Goal: Transaction & Acquisition: Download file/media

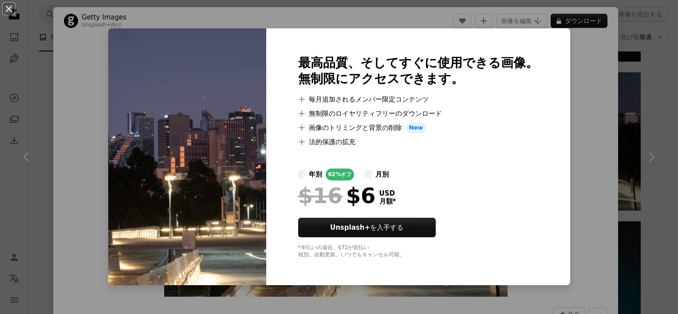
scroll to position [533, 0]
click at [586, 130] on div "An X shape 最高品質、そしてすぐに使用できる画像。 無制限にアクセスできます。 A plus sign 毎月追加されるメンバー限定コンテンツ A p…" at bounding box center [339, 157] width 678 height 314
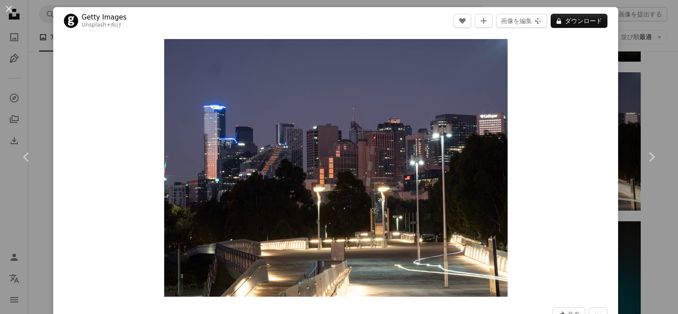
drag, startPoint x: 340, startPoint y: 122, endPoint x: 117, endPoint y: 181, distance: 231.3
click at [115, 181] on div "Zoom in" at bounding box center [335, 168] width 565 height 267
click at [649, 119] on link "Chevron right" at bounding box center [651, 157] width 53 height 85
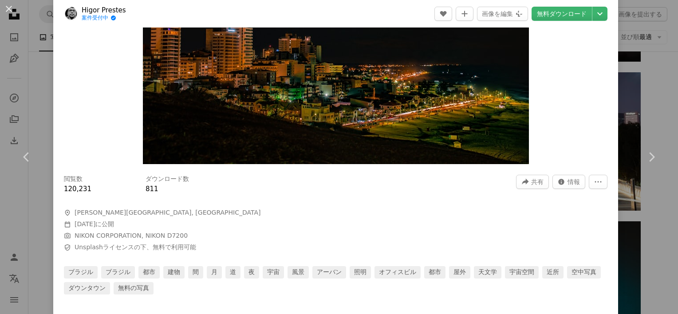
scroll to position [133, 0]
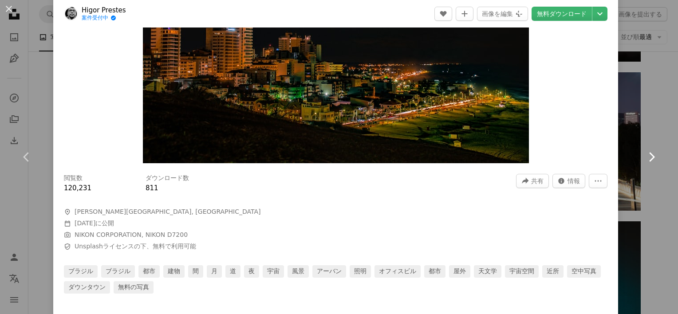
click at [652, 161] on link "Chevron right" at bounding box center [651, 157] width 53 height 85
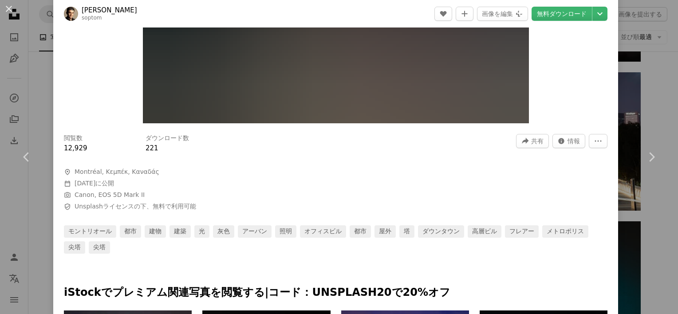
scroll to position [222, 0]
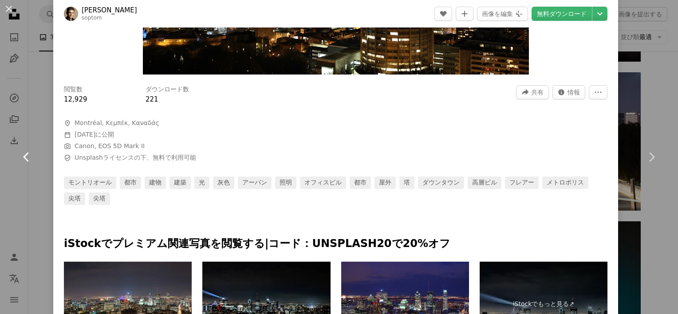
click at [28, 159] on icon "Chevron left" at bounding box center [27, 157] width 14 height 14
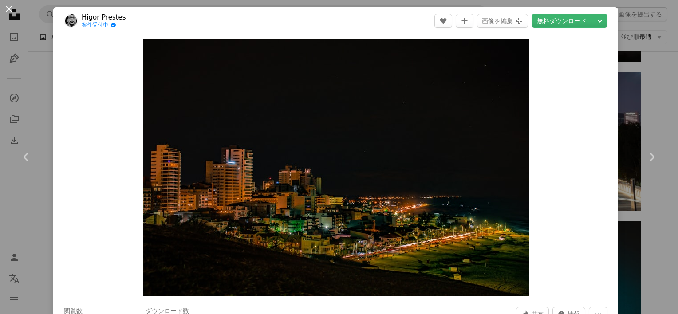
click at [10, 6] on button "An X shape" at bounding box center [9, 9] width 11 height 11
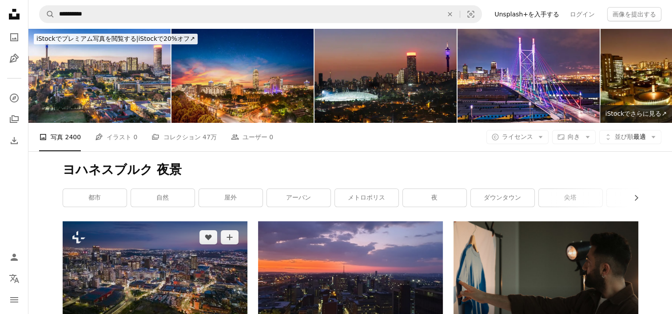
scroll to position [133, 0]
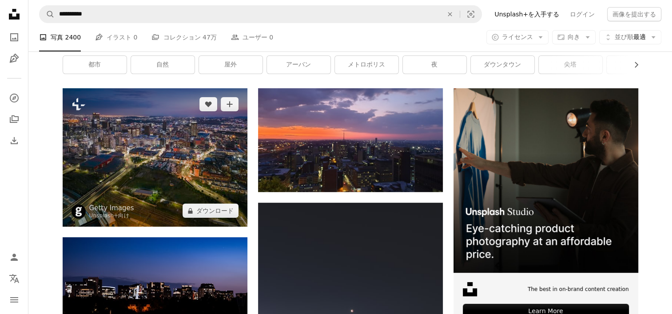
click at [179, 149] on img at bounding box center [155, 157] width 185 height 139
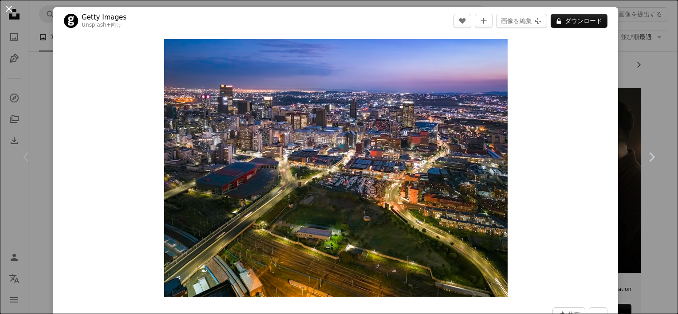
click at [9, 8] on button "An X shape" at bounding box center [9, 9] width 11 height 11
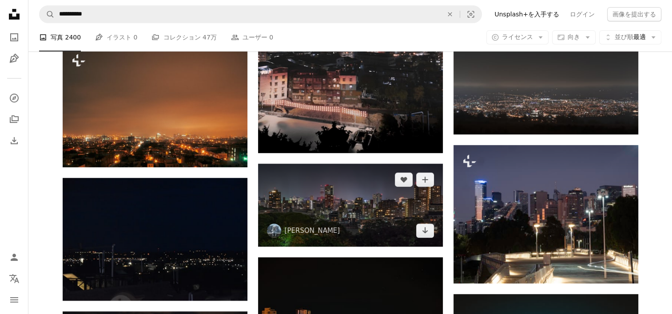
scroll to position [533, 0]
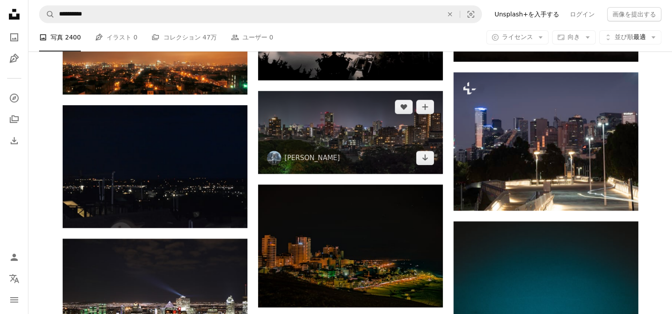
click at [328, 130] on img at bounding box center [350, 132] width 185 height 83
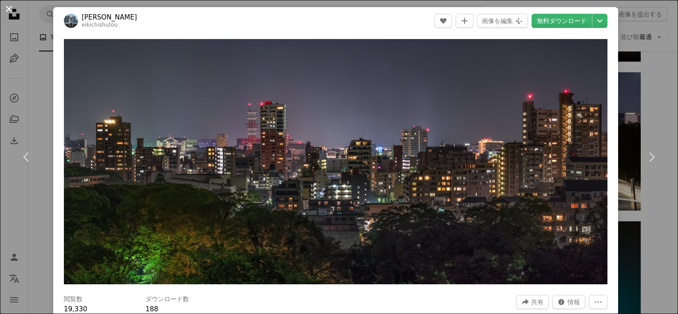
click at [7, 8] on button "An X shape" at bounding box center [9, 9] width 11 height 11
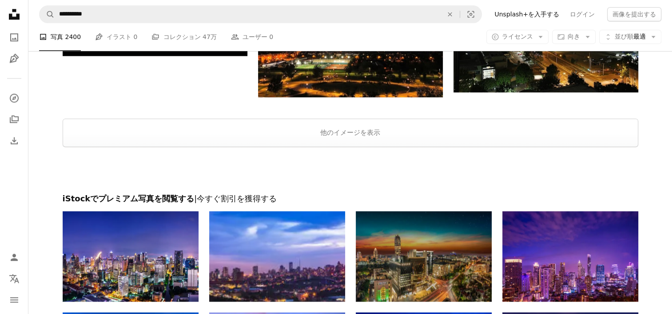
scroll to position [1199, 0]
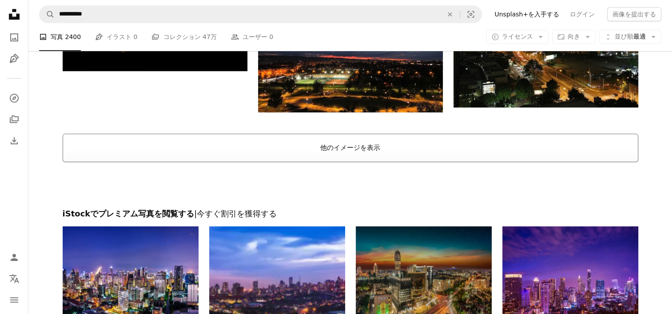
click at [356, 139] on button "他のイメージを表示" at bounding box center [350, 148] width 575 height 28
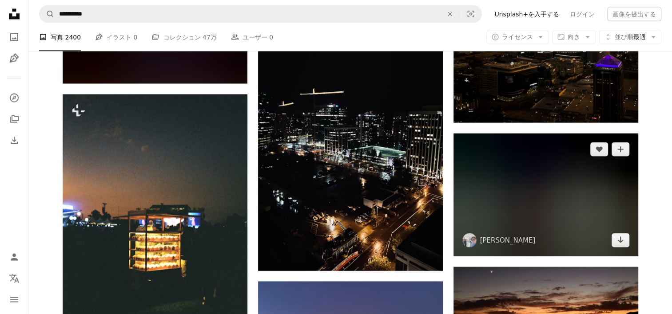
scroll to position [1820, 0]
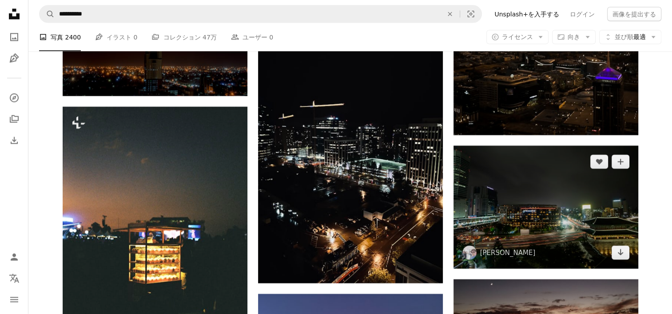
click at [527, 194] on img at bounding box center [545, 207] width 185 height 123
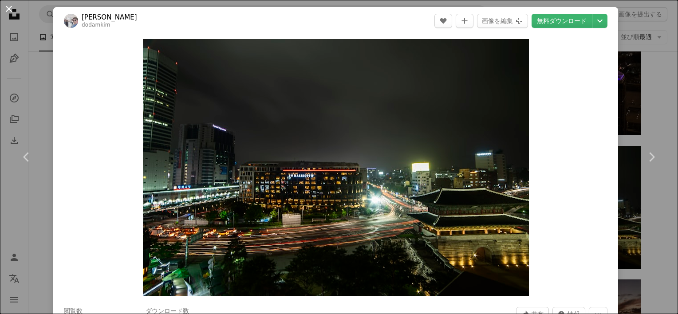
click at [11, 5] on button "An X shape" at bounding box center [9, 9] width 11 height 11
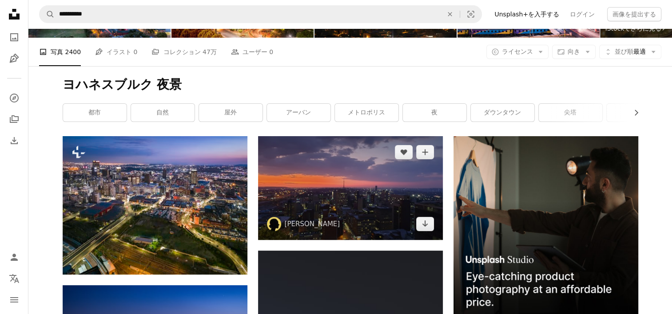
scroll to position [178, 0]
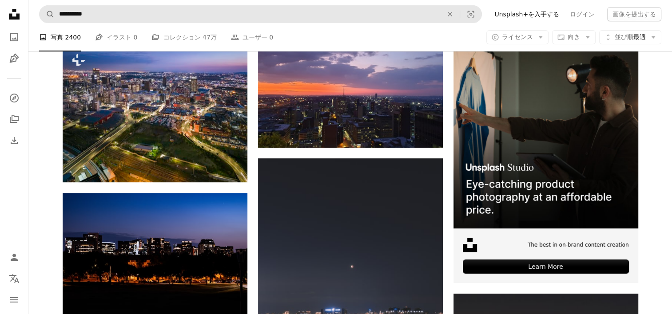
drag, startPoint x: 188, startPoint y: 36, endPoint x: 189, endPoint y: 20, distance: 15.5
click at [202, 35] on span "47万" at bounding box center [209, 37] width 14 height 10
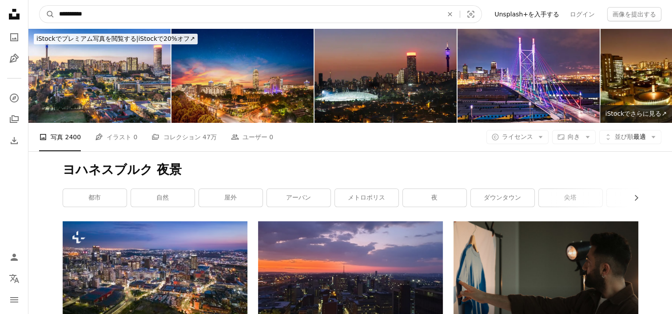
click at [189, 20] on input "**********" at bounding box center [247, 14] width 385 height 17
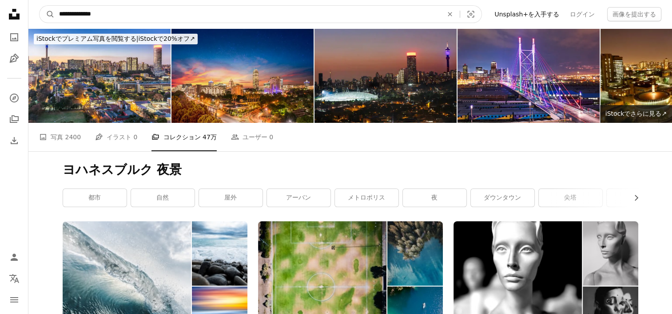
type input "**********"
click button "A magnifying glass" at bounding box center [47, 14] width 15 height 17
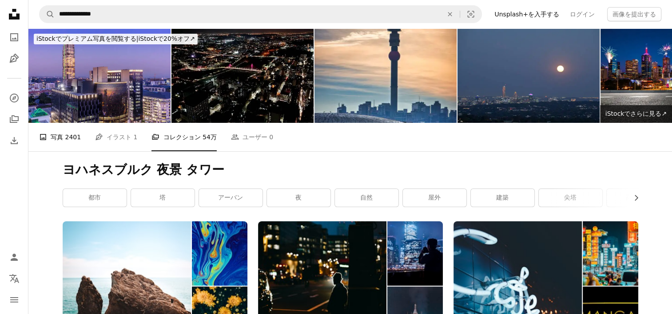
click at [60, 129] on link "A photo 写真 2401" at bounding box center [60, 137] width 42 height 28
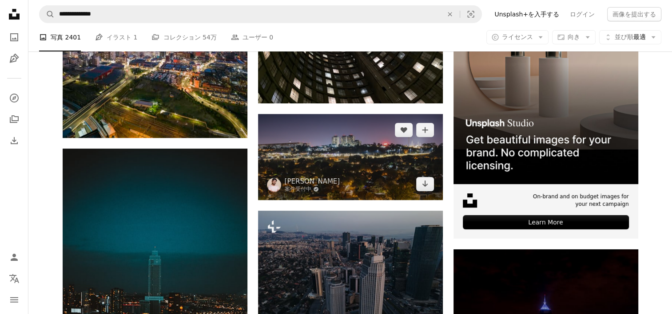
scroll to position [355, 0]
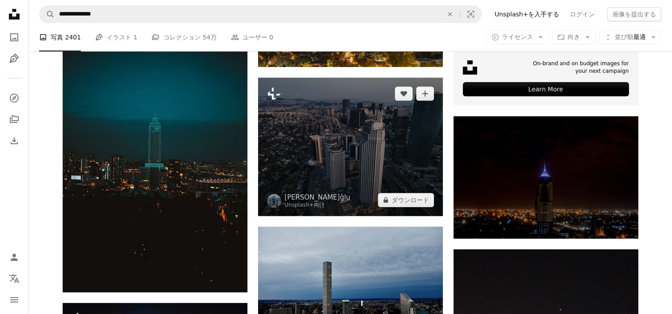
click at [342, 151] on img at bounding box center [350, 147] width 185 height 139
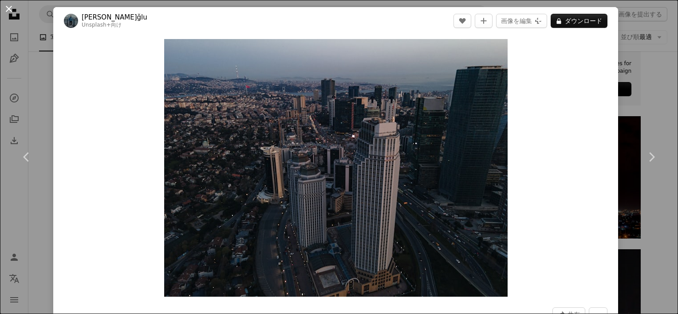
click at [7, 4] on button "An X shape" at bounding box center [9, 9] width 11 height 11
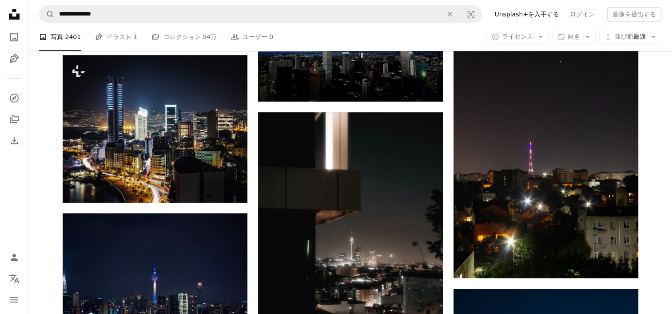
scroll to position [577, 0]
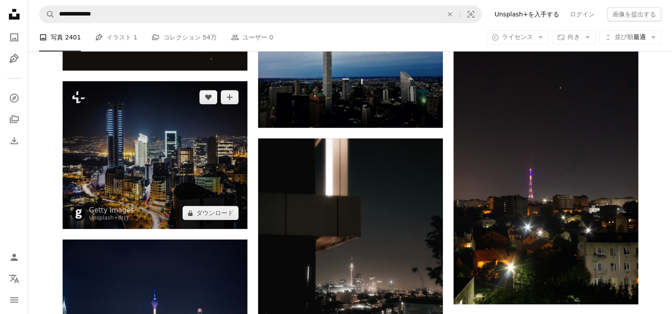
click at [157, 160] on img at bounding box center [155, 155] width 185 height 148
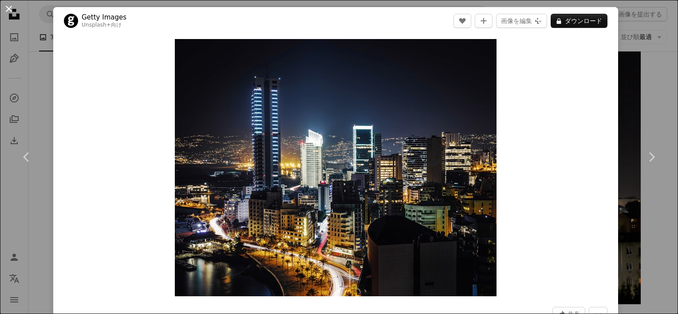
click at [14, 11] on button "An X shape" at bounding box center [9, 9] width 11 height 11
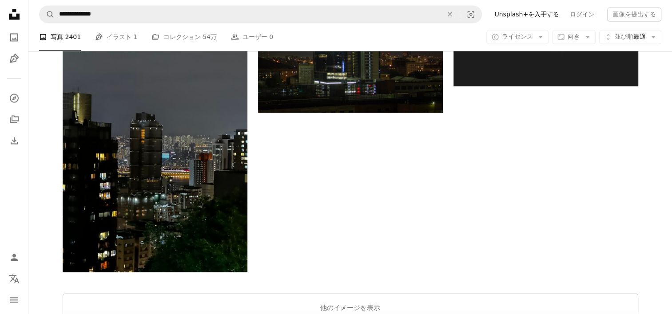
scroll to position [1554, 0]
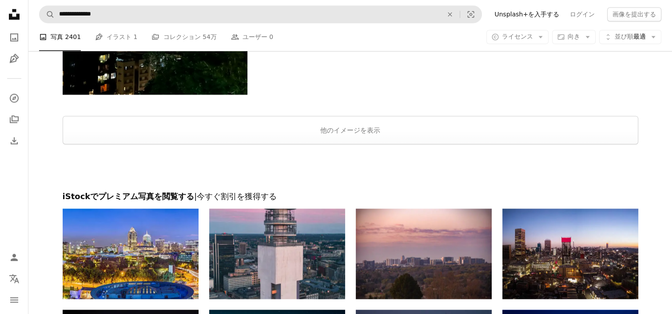
click at [187, 23] on nav "**********" at bounding box center [349, 14] width 643 height 28
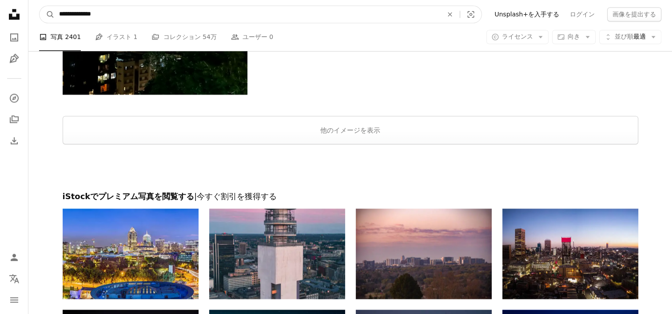
click at [167, 12] on input "**********" at bounding box center [247, 14] width 385 height 17
type input "**********"
click at [40, 6] on button "A magnifying glass" at bounding box center [47, 14] width 15 height 17
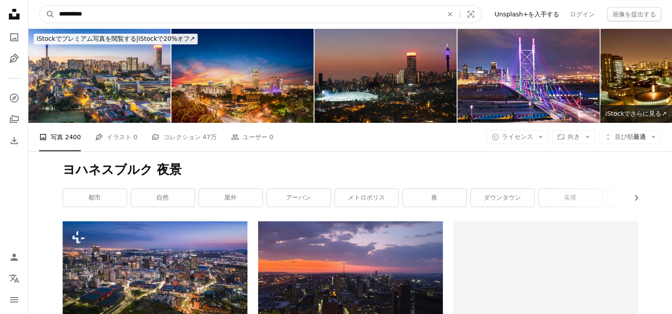
click at [67, 7] on input "**********" at bounding box center [247, 14] width 385 height 17
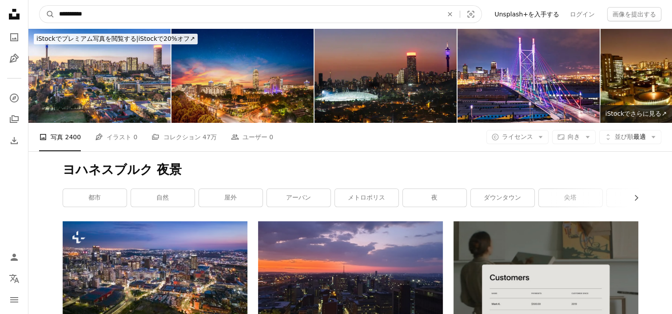
drag, startPoint x: 84, startPoint y: 12, endPoint x: 90, endPoint y: 13, distance: 5.9
click at [90, 13] on input "**********" at bounding box center [247, 14] width 385 height 17
click at [92, 13] on input "**********" at bounding box center [247, 14] width 385 height 17
type input "*********"
click button "A magnifying glass" at bounding box center [47, 14] width 15 height 17
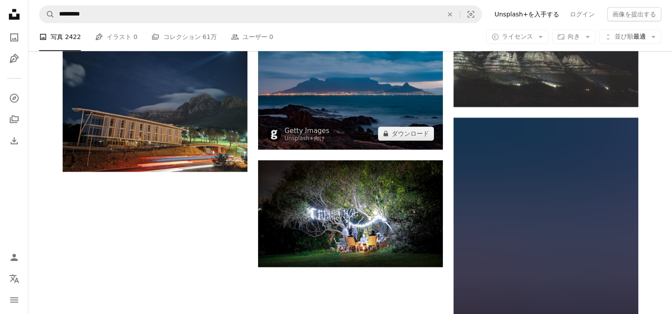
scroll to position [1243, 0]
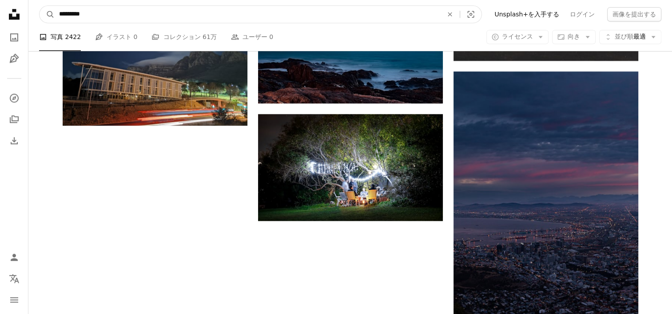
click at [122, 15] on input "*********" at bounding box center [247, 14] width 385 height 17
type input "**********"
click at [40, 6] on button "A magnifying glass" at bounding box center [47, 14] width 15 height 17
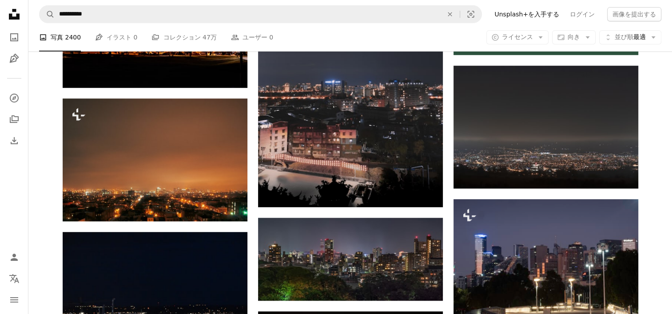
scroll to position [400, 0]
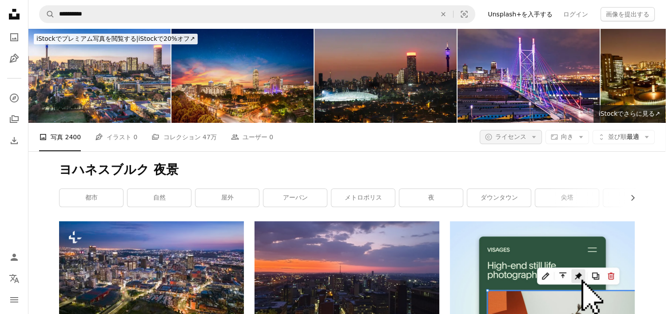
click at [538, 133] on icon "Arrow down" at bounding box center [534, 137] width 8 height 8
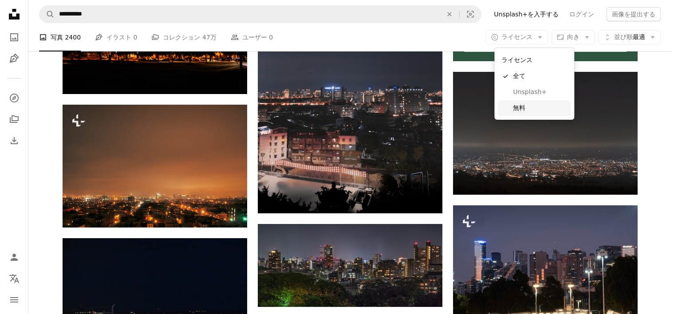
click at [527, 111] on span "無料" at bounding box center [540, 108] width 54 height 9
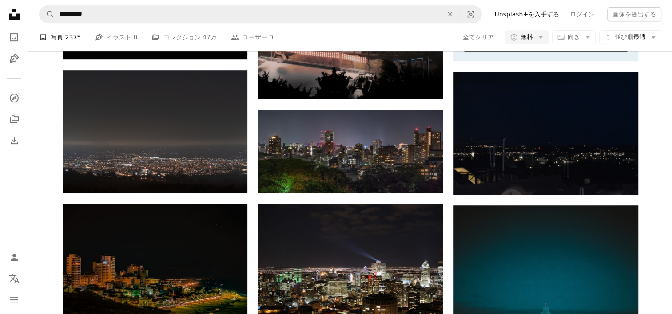
scroll to position [1332, 0]
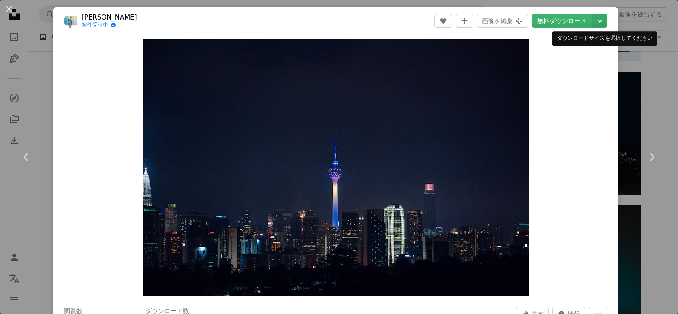
click at [595, 17] on icon "Chevron down" at bounding box center [600, 21] width 14 height 11
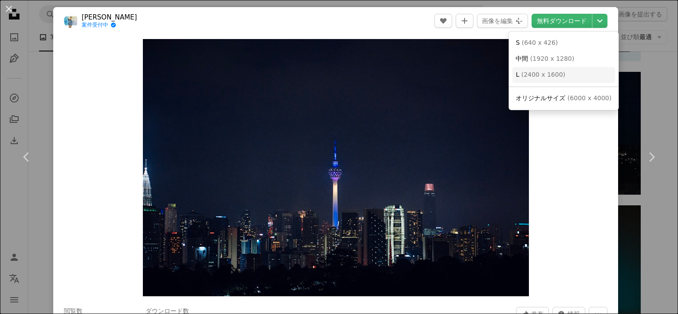
click at [567, 75] on link "L ( 2400 x [DATE] )" at bounding box center [563, 75] width 103 height 16
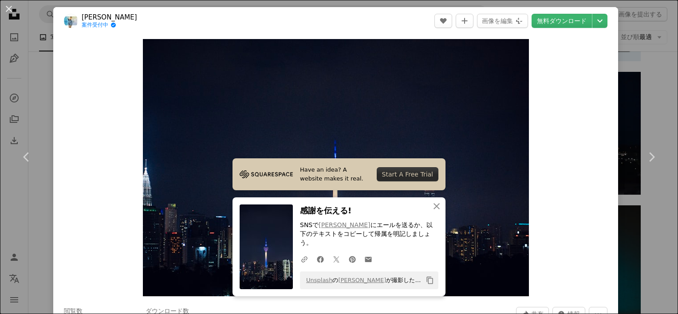
click at [641, 84] on div "An X shape Chevron left Chevron right [PERSON_NAME] 案件受付中 A checkmark inside of…" at bounding box center [339, 157] width 678 height 314
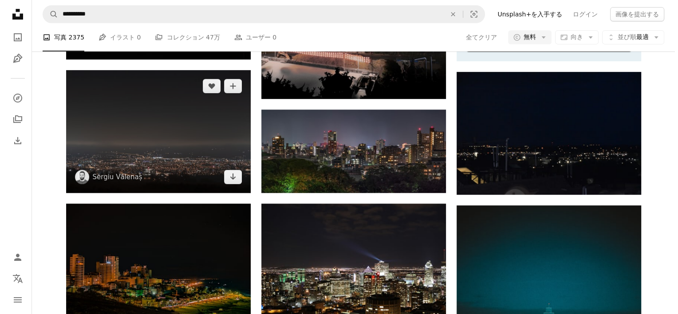
scroll to position [400, 0]
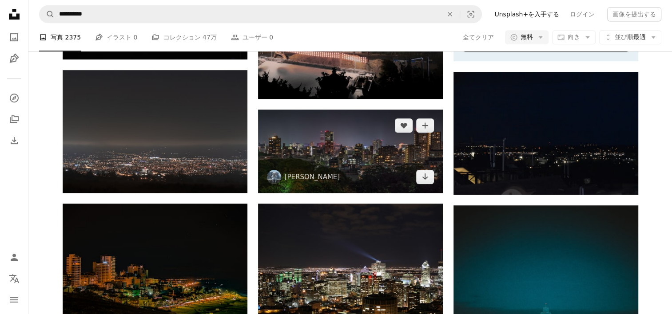
click at [348, 147] on img at bounding box center [350, 151] width 185 height 83
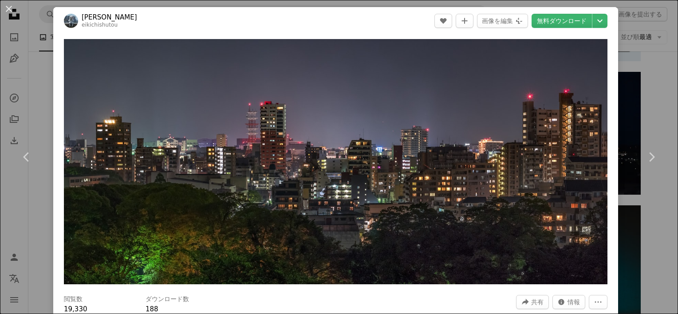
scroll to position [275, 0]
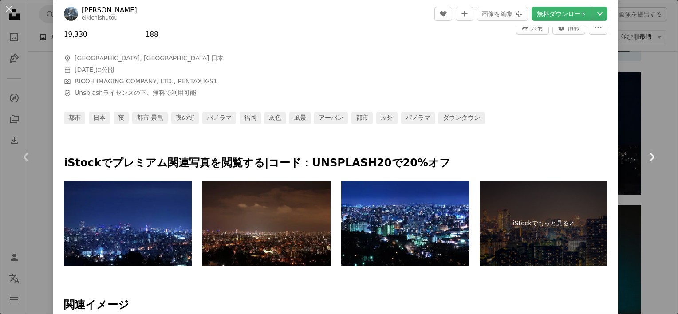
click at [654, 123] on link "Chevron right" at bounding box center [651, 157] width 53 height 85
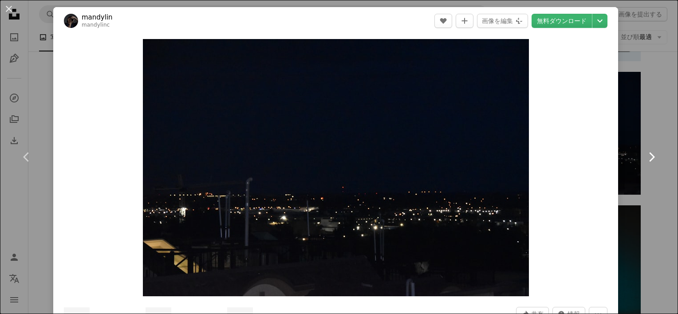
click at [641, 122] on link "Chevron right" at bounding box center [651, 157] width 53 height 85
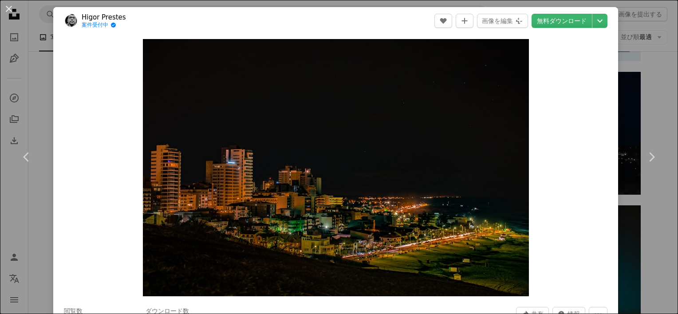
click at [604, 100] on div "Zoom in" at bounding box center [335, 168] width 565 height 266
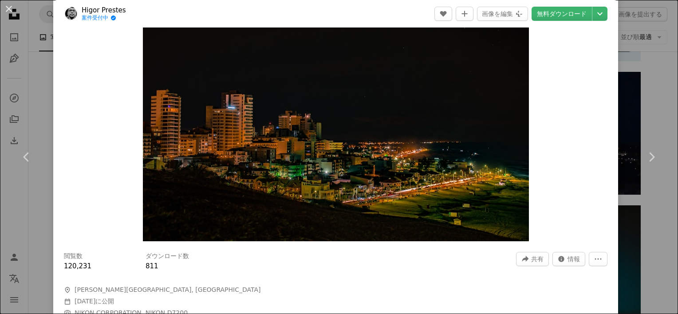
scroll to position [89, 0]
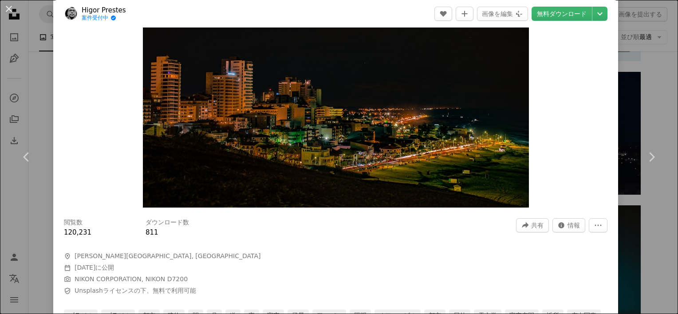
click at [601, 111] on div "Zoom in" at bounding box center [335, 79] width 565 height 266
click at [30, 158] on icon "Chevron left" at bounding box center [27, 157] width 14 height 14
click at [28, 155] on icon "Chevron left" at bounding box center [27, 157] width 14 height 14
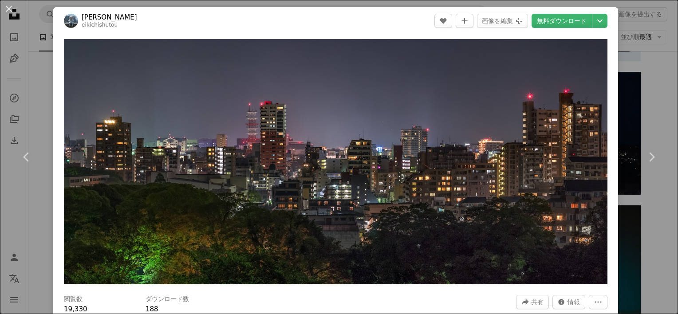
scroll to position [178, 0]
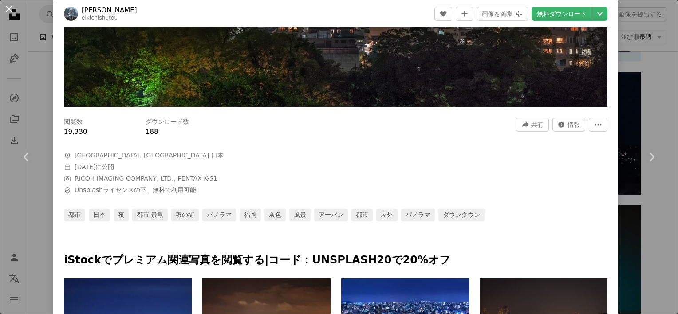
click at [8, 12] on button "An X shape" at bounding box center [9, 9] width 11 height 11
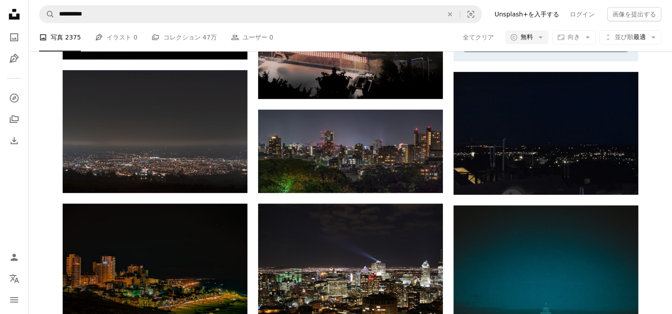
click at [196, 51] on ul "A photo 写真 2375 Pen Tool イラスト 0 A stack of folders コレクション 47万 People ユーザー 0" at bounding box center [156, 37] width 234 height 28
click at [202, 42] on span "47万" at bounding box center [209, 37] width 14 height 10
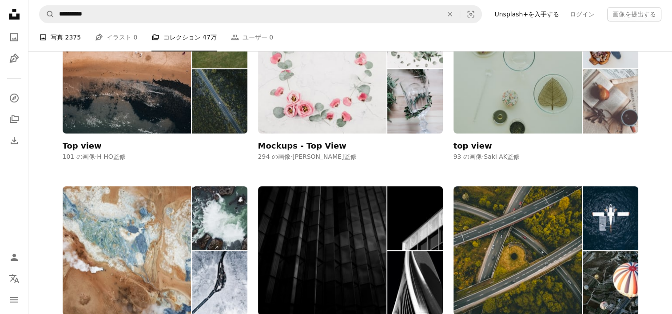
click at [68, 42] on span "2375" at bounding box center [73, 37] width 16 height 10
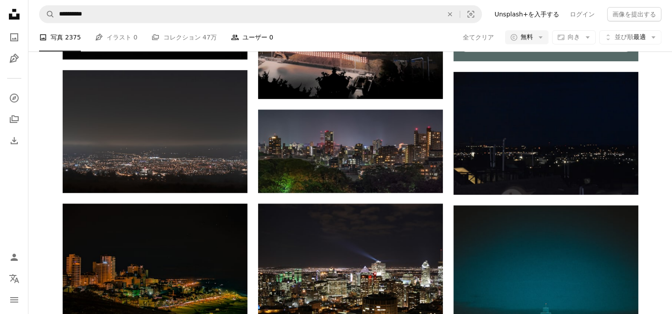
scroll to position [266, 0]
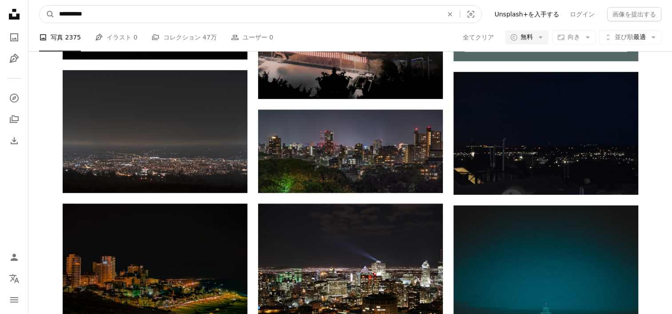
click at [132, 8] on input "**********" at bounding box center [247, 14] width 385 height 17
type input "*******"
click button "A magnifying glass" at bounding box center [47, 14] width 15 height 17
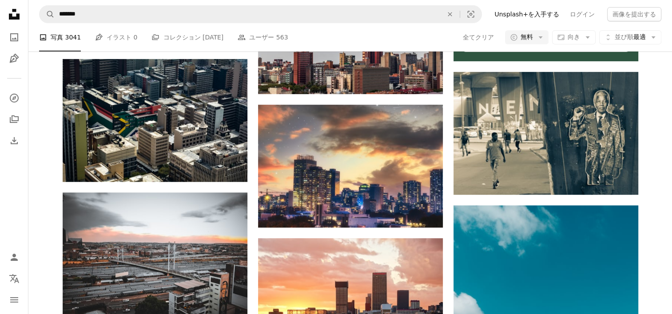
scroll to position [1421, 0]
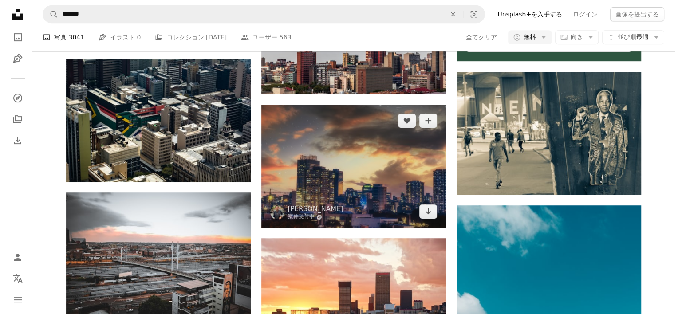
scroll to position [444, 0]
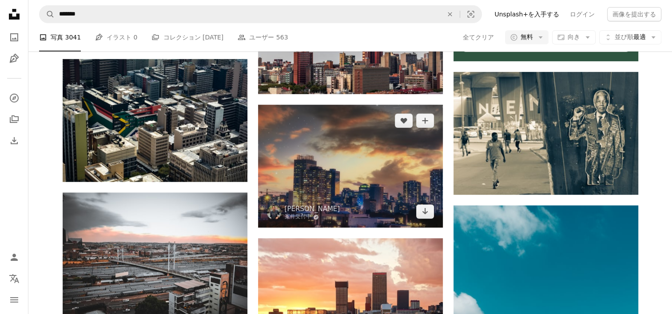
click at [310, 105] on img at bounding box center [350, 166] width 185 height 123
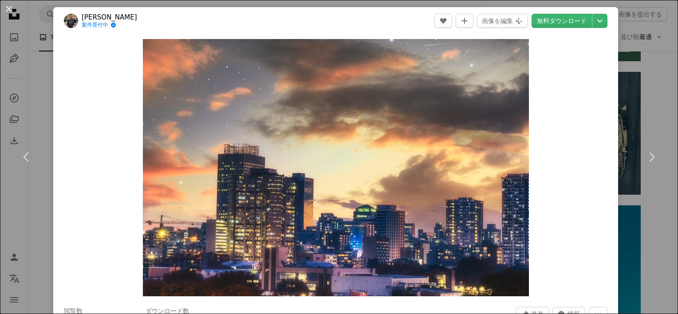
click at [662, 95] on div "An X shape Chevron left Chevron right [PERSON_NAME] 案件受付中 A checkmark inside of…" at bounding box center [339, 157] width 678 height 314
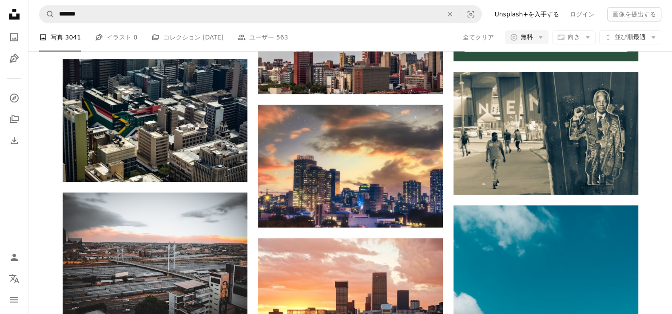
scroll to position [266, 0]
click at [586, 39] on icon "Arrow down" at bounding box center [587, 37] width 8 height 8
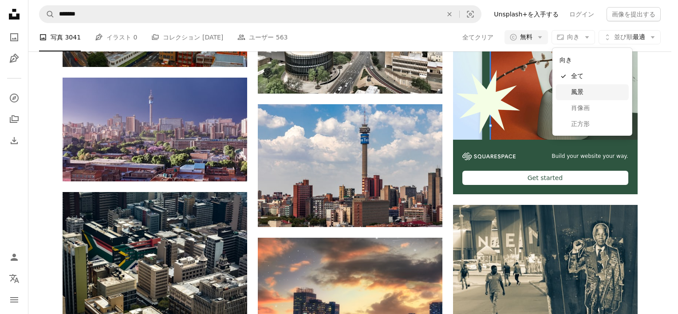
click at [593, 93] on span "風景" at bounding box center [598, 92] width 54 height 9
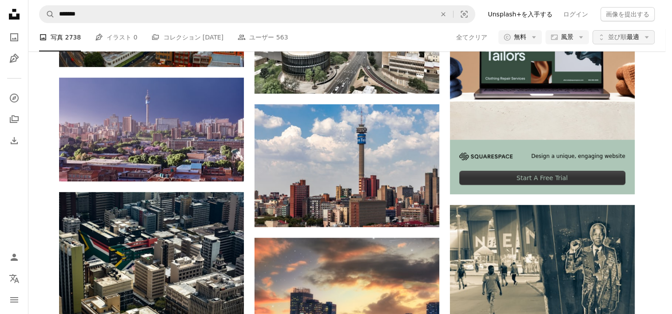
click at [636, 42] on span "並び順 最適" at bounding box center [623, 37] width 31 height 9
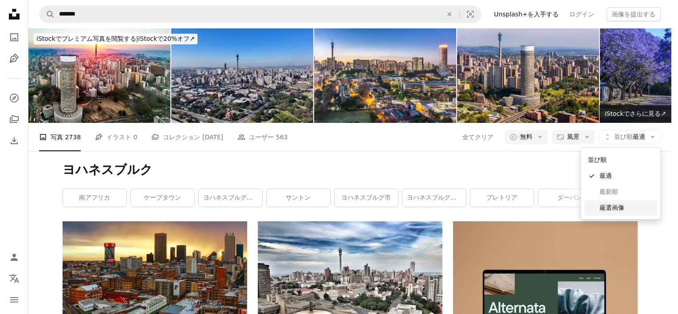
click at [627, 208] on span "厳選画像" at bounding box center [627, 208] width 54 height 9
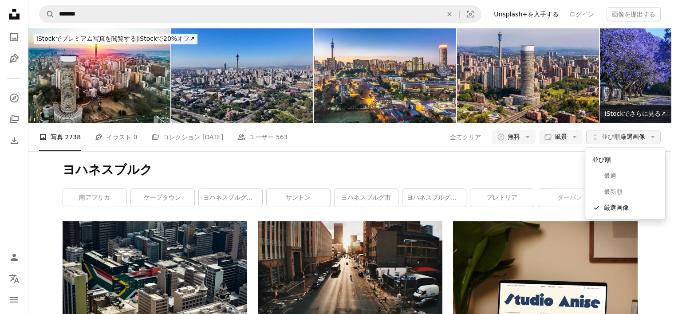
click at [624, 139] on span "並び順 厳選画像" at bounding box center [624, 137] width 44 height 9
click at [616, 174] on span "最適" at bounding box center [631, 176] width 54 height 9
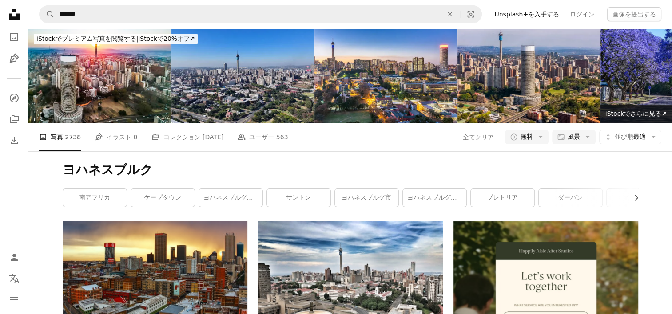
scroll to position [89, 0]
click at [169, 189] on link "ケープタウン" at bounding box center [162, 198] width 63 height 18
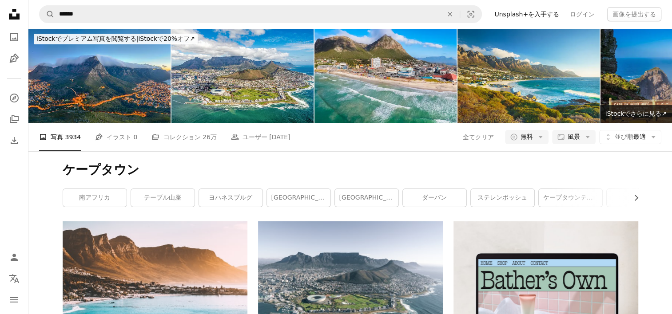
scroll to position [577, 0]
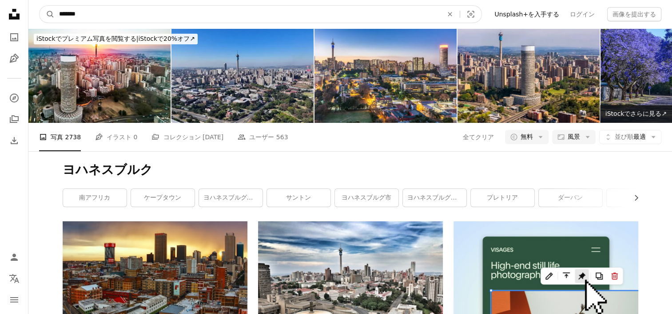
click at [154, 8] on input "*******" at bounding box center [247, 14] width 385 height 17
type input "**********"
click button "A magnifying glass" at bounding box center [47, 14] width 15 height 17
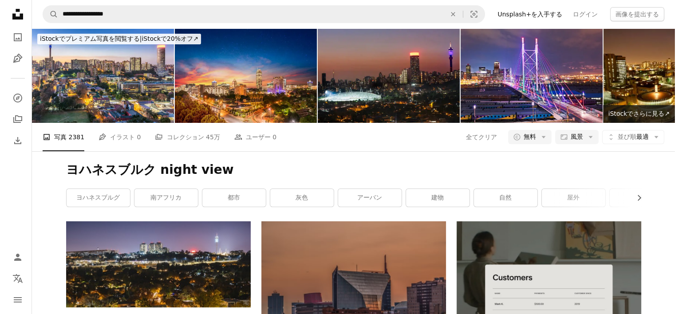
scroll to position [977, 0]
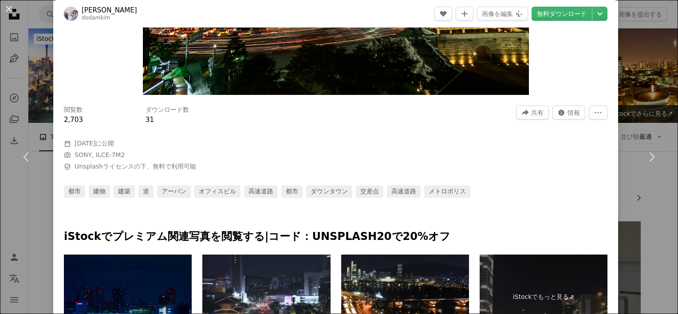
scroll to position [311, 0]
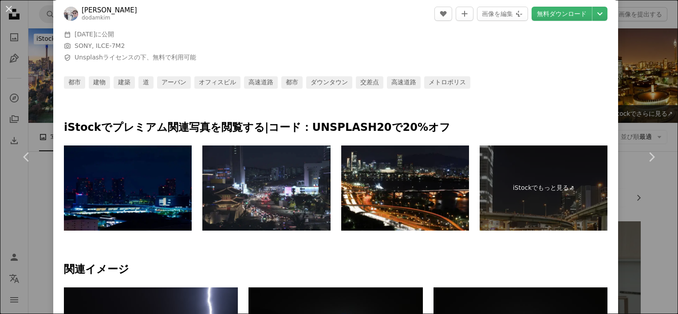
click at [66, 14] on img at bounding box center [71, 14] width 14 height 14
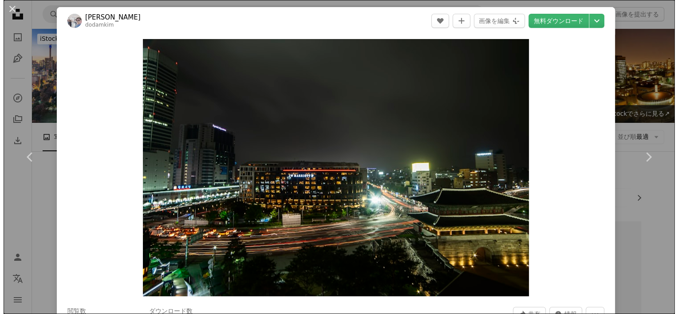
scroll to position [977, 0]
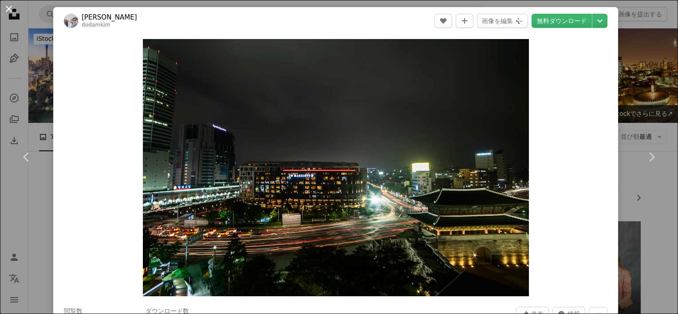
click at [12, 10] on button "An X shape" at bounding box center [9, 9] width 11 height 11
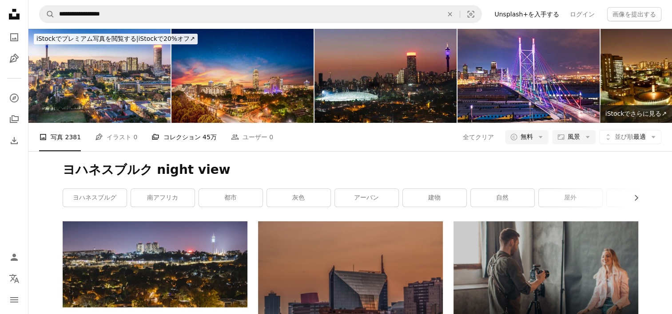
scroll to position [311, 0]
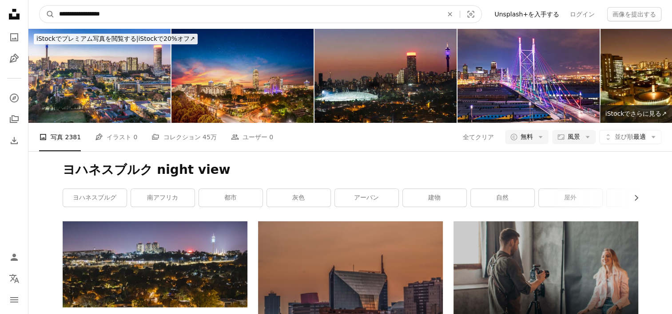
click at [157, 20] on input "**********" at bounding box center [247, 14] width 385 height 17
type input "**********"
click at [40, 6] on button "A magnifying glass" at bounding box center [47, 14] width 15 height 17
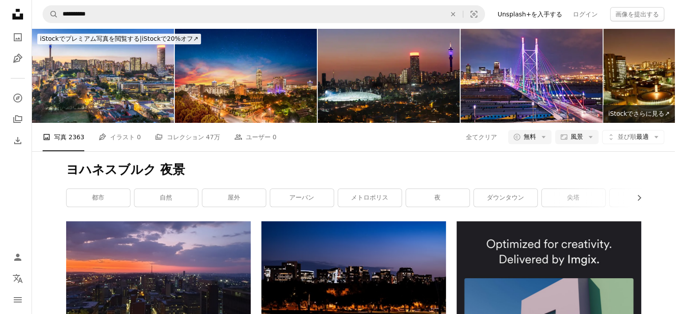
scroll to position [355, 0]
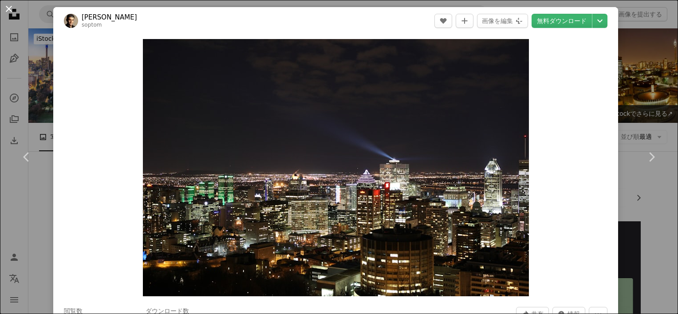
click at [10, 14] on button "An X shape" at bounding box center [9, 9] width 11 height 11
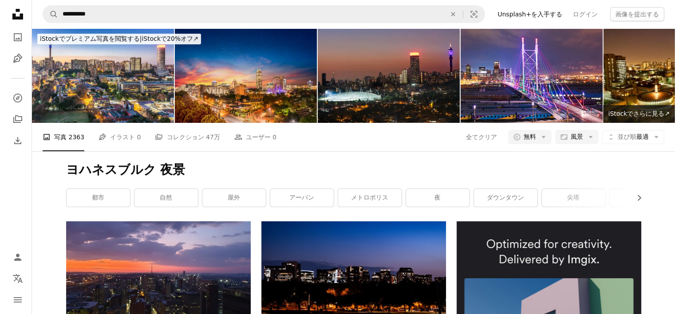
scroll to position [755, 0]
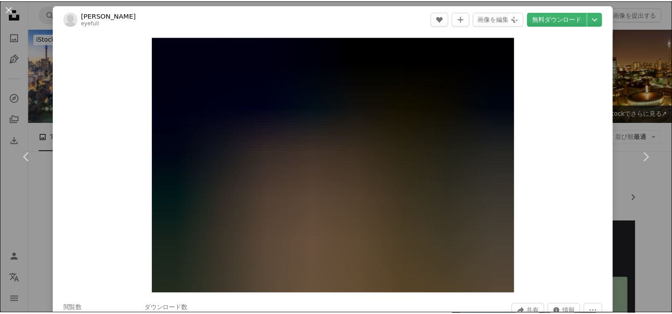
scroll to position [89, 0]
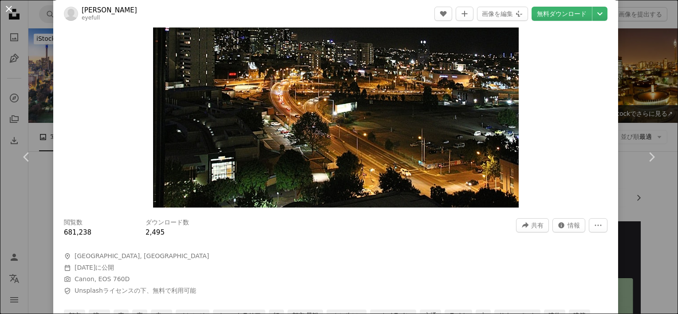
click at [11, 9] on button "An X shape" at bounding box center [9, 9] width 11 height 11
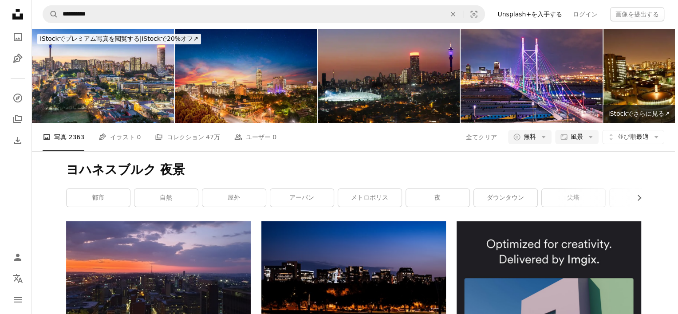
scroll to position [932, 0]
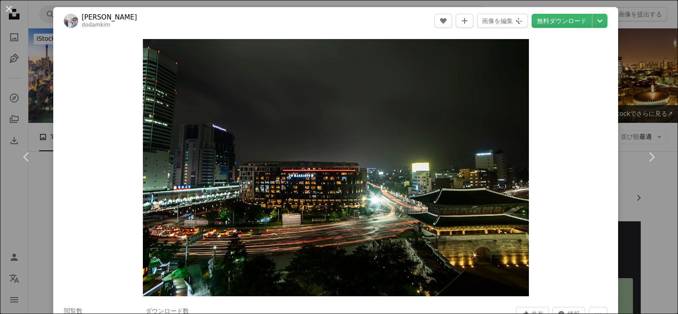
scroll to position [89, 0]
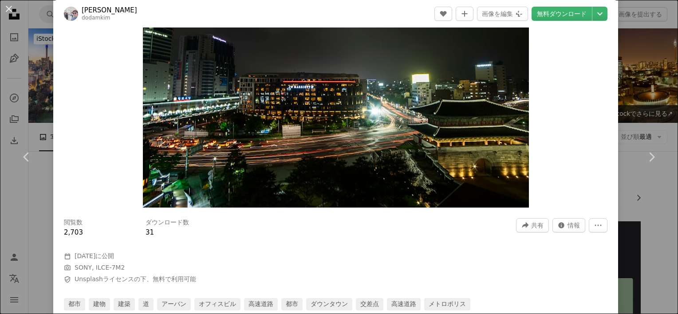
click at [5, 7] on button "An X shape" at bounding box center [9, 9] width 11 height 11
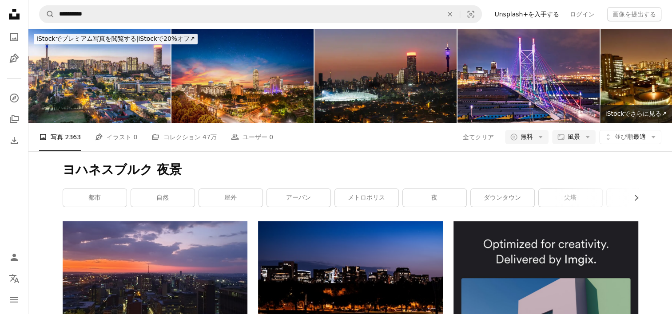
scroll to position [1243, 0]
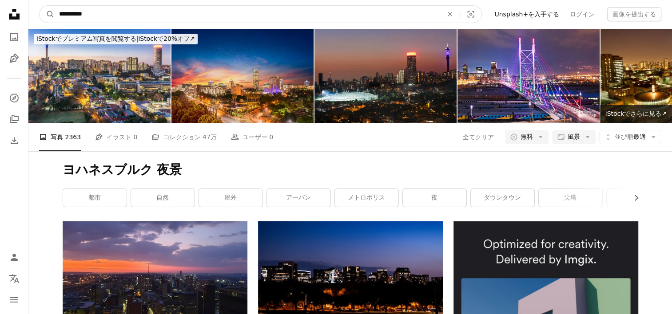
click at [119, 11] on input "**********" at bounding box center [247, 14] width 385 height 17
type input "*"
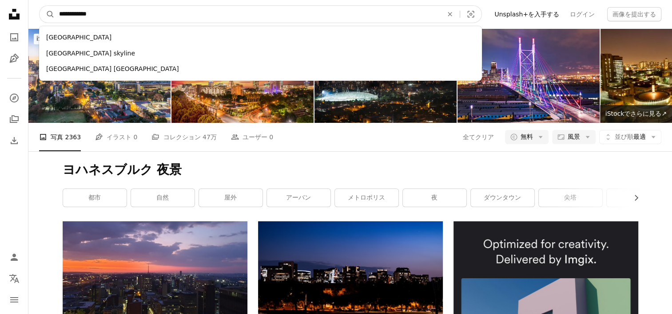
type input "**********"
click at [40, 6] on button "A magnifying glass" at bounding box center [47, 14] width 15 height 17
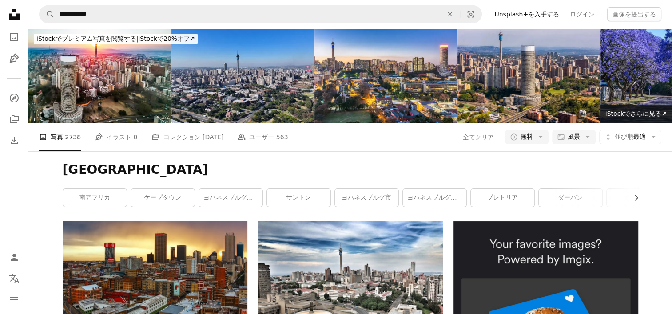
scroll to position [533, 0]
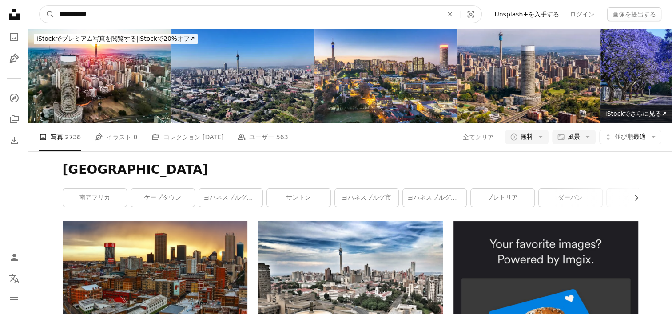
click at [146, 9] on input "**********" at bounding box center [247, 14] width 385 height 17
type input "**********"
click button "A magnifying glass" at bounding box center [47, 14] width 15 height 17
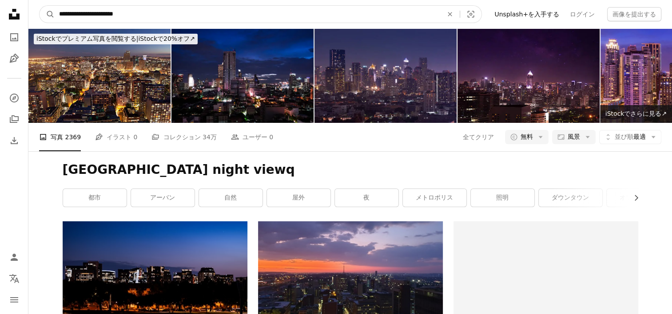
click at [151, 14] on input "**********" at bounding box center [247, 14] width 385 height 17
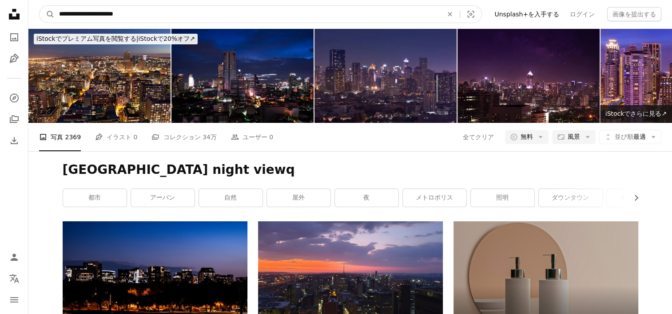
type input "**********"
click button "A magnifying glass" at bounding box center [47, 14] width 15 height 17
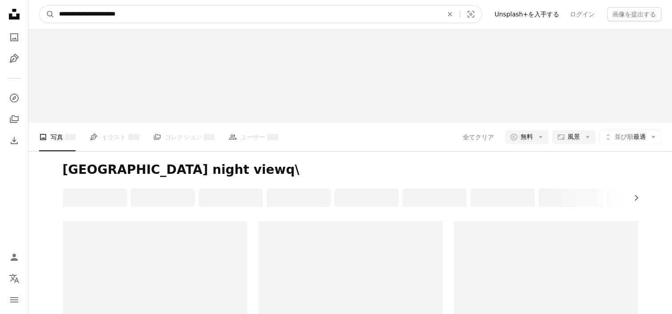
click at [151, 12] on input "**********" at bounding box center [247, 14] width 385 height 17
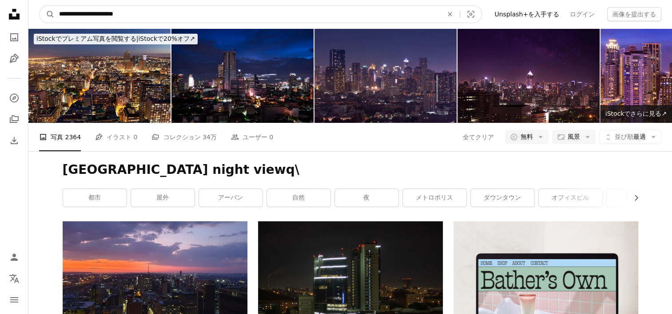
type input "**********"
click button "A magnifying glass" at bounding box center [47, 14] width 15 height 17
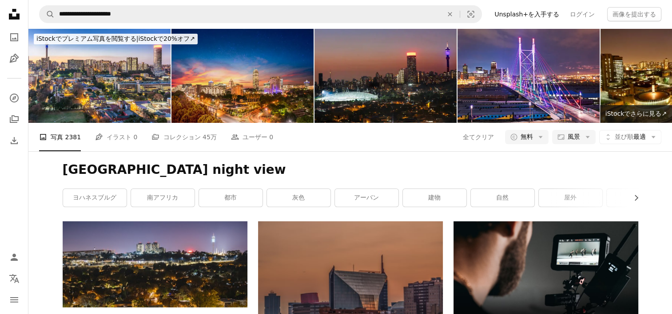
scroll to position [386, 0]
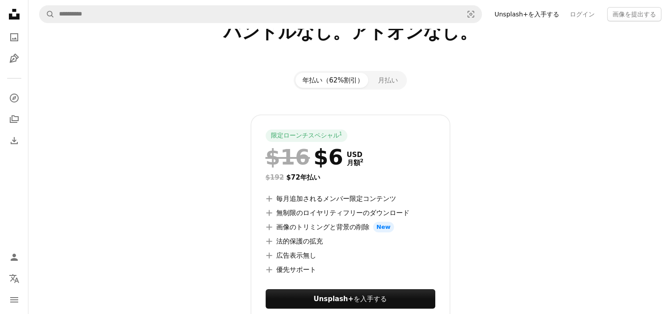
scroll to position [133, 0]
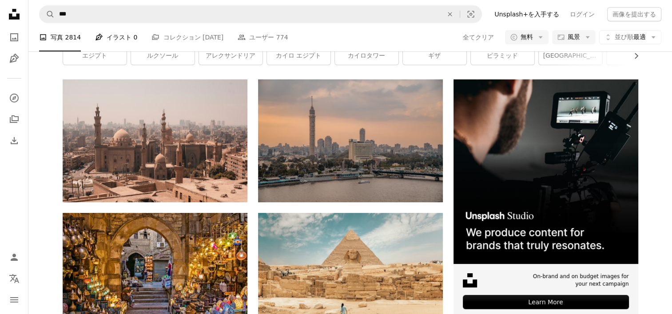
scroll to position [89, 0]
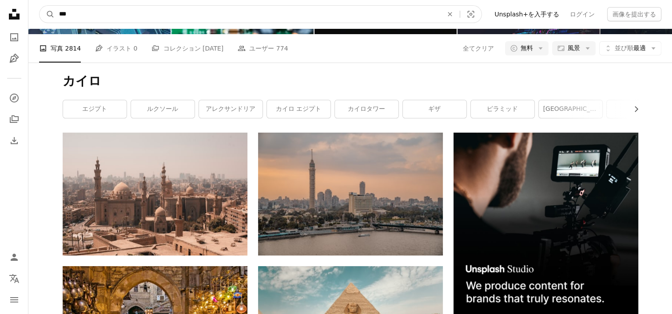
click at [110, 12] on input "***" at bounding box center [247, 14] width 385 height 17
type input "******"
click at [40, 6] on button "A magnifying glass" at bounding box center [47, 14] width 15 height 17
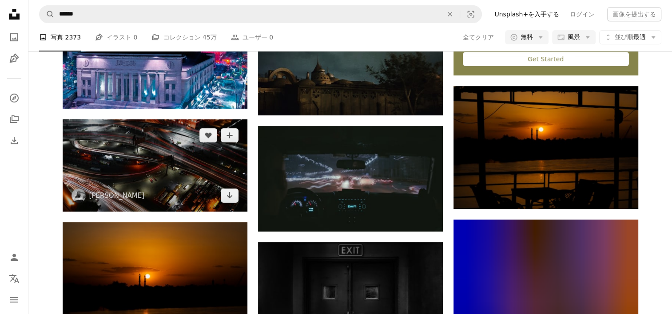
scroll to position [355, 0]
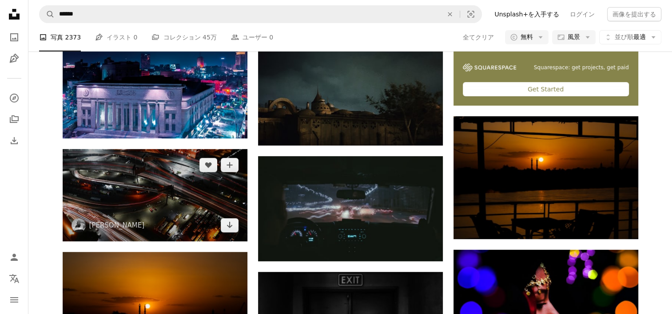
click at [127, 181] on img at bounding box center [155, 195] width 185 height 92
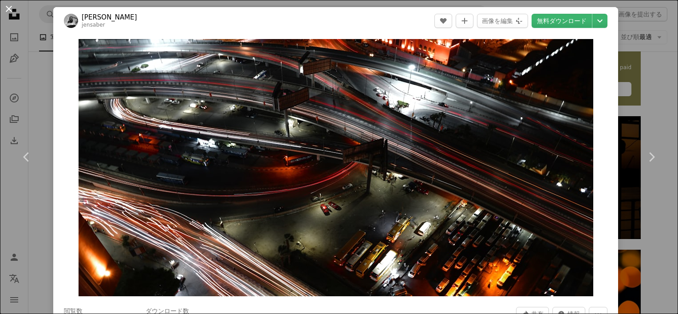
click at [9, 4] on button "An X shape" at bounding box center [9, 9] width 11 height 11
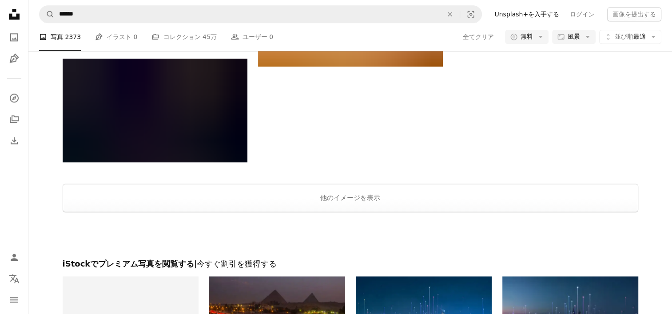
scroll to position [1021, 0]
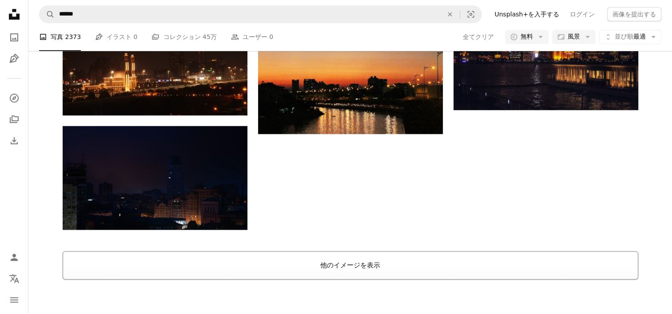
click at [226, 262] on button "他のイメージを表示" at bounding box center [350, 265] width 575 height 28
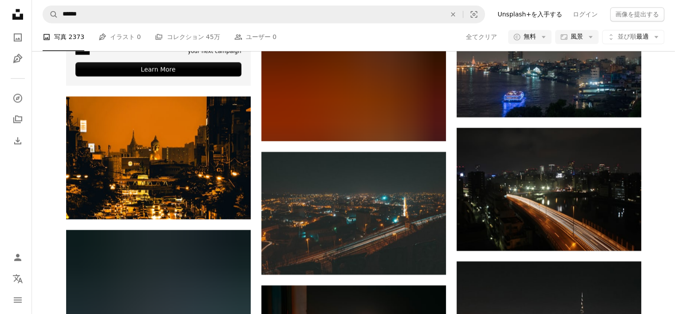
scroll to position [1554, 0]
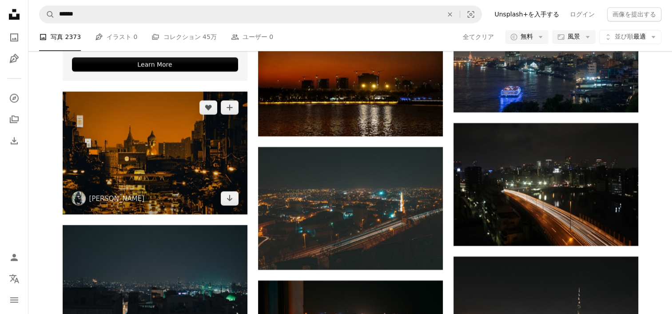
click at [162, 156] on img at bounding box center [155, 152] width 185 height 123
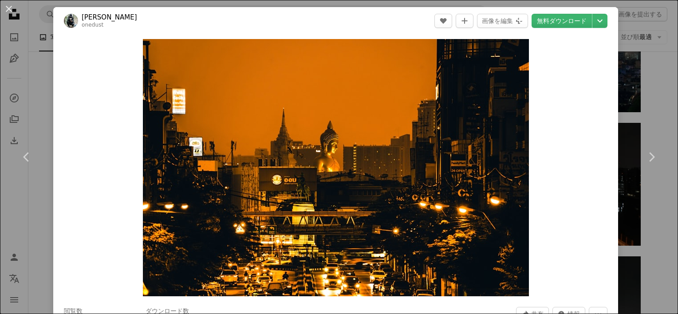
scroll to position [133, 0]
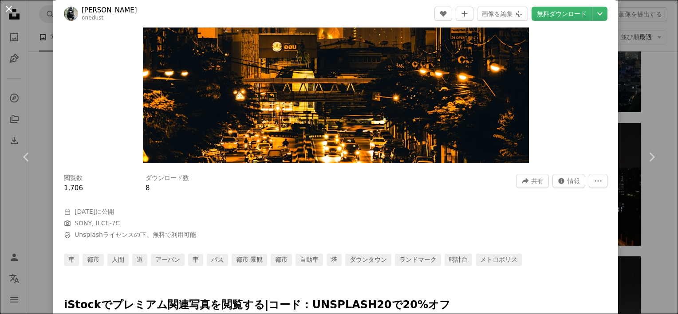
click at [9, 11] on button "An X shape" at bounding box center [9, 9] width 11 height 11
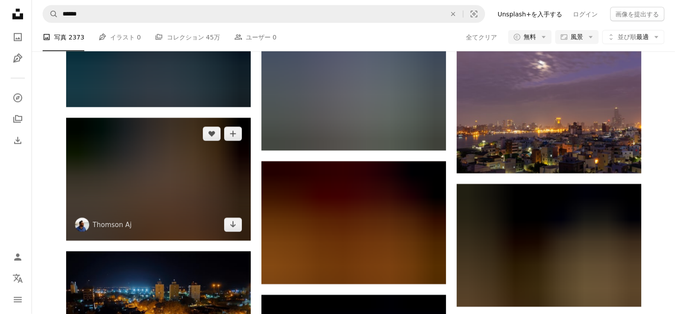
scroll to position [1909, 0]
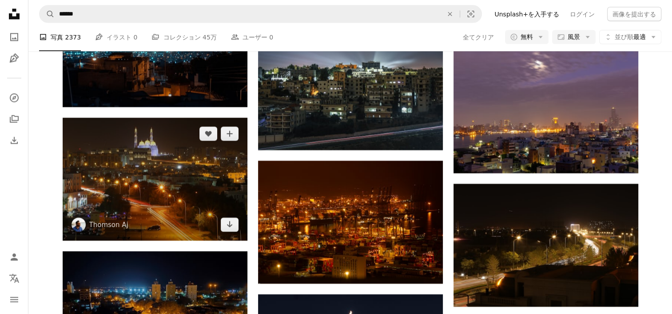
click at [170, 186] on img at bounding box center [155, 179] width 185 height 123
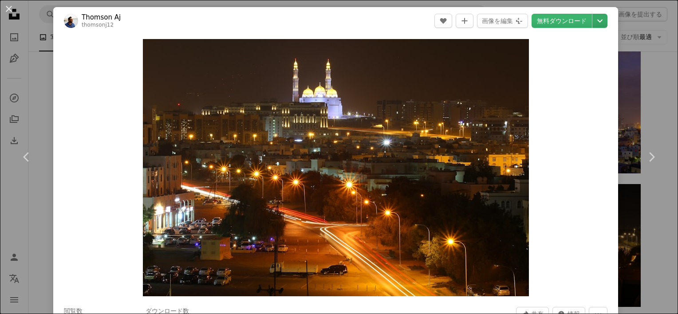
drag, startPoint x: 320, startPoint y: 110, endPoint x: 590, endPoint y: 24, distance: 284.0
click at [593, 24] on icon "Chevron down" at bounding box center [600, 21] width 14 height 11
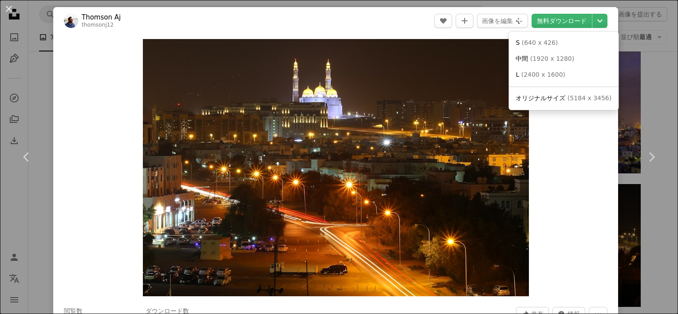
click at [554, 77] on span "( 2400 x 1600 )" at bounding box center [544, 74] width 44 height 7
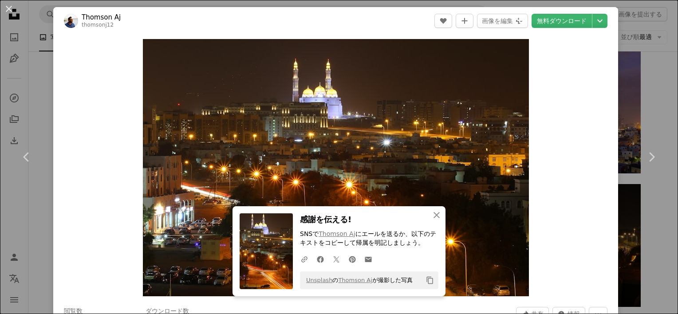
scroll to position [275, 0]
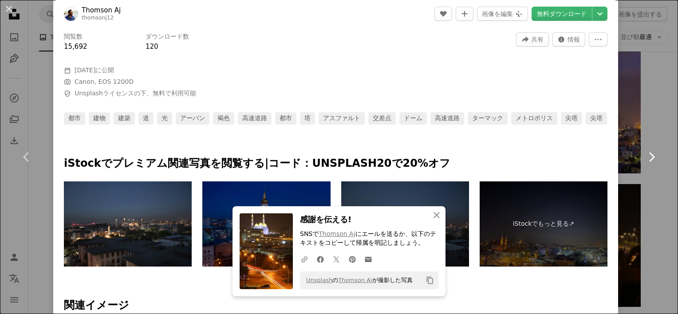
click at [637, 132] on link "Chevron right" at bounding box center [651, 157] width 53 height 85
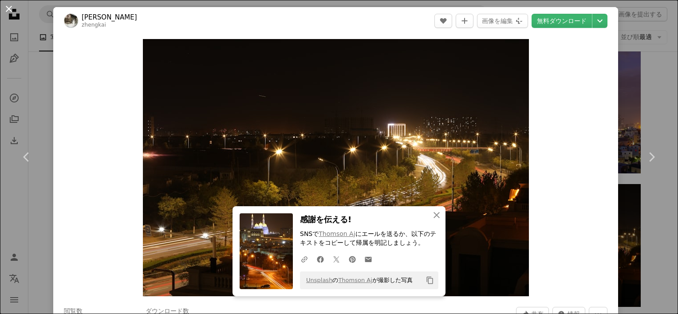
click at [10, 11] on button "An X shape" at bounding box center [9, 9] width 11 height 11
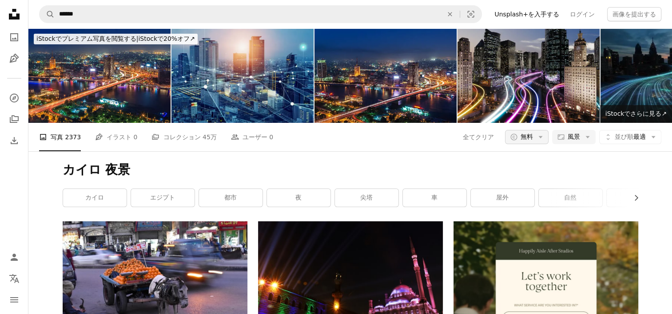
click at [541, 135] on icon "Arrow down" at bounding box center [540, 137] width 8 height 8
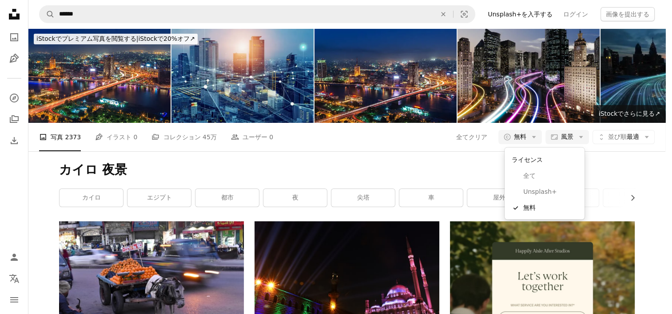
click at [628, 150] on body "Unsplash logo Unsplash ホーム A photo Pen Tool A compass A stack of folders Downlo…" at bounding box center [332, 157] width 665 height 314
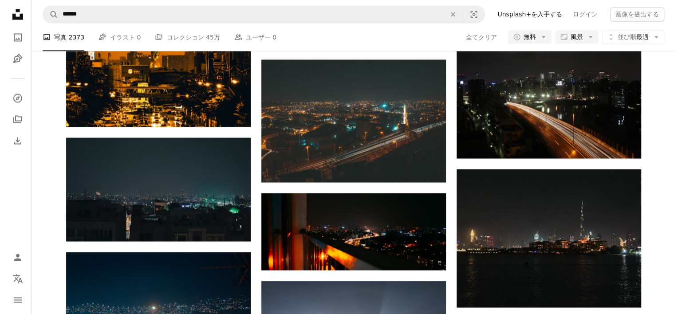
scroll to position [1643, 0]
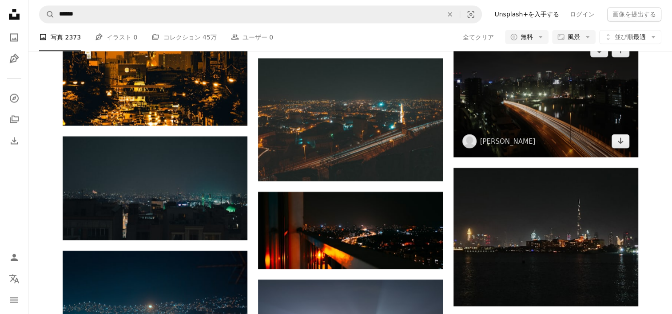
click at [536, 108] on img at bounding box center [545, 95] width 185 height 123
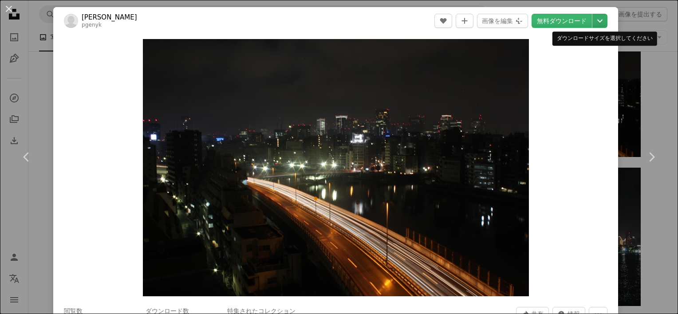
click at [594, 25] on icon "Chevron down" at bounding box center [600, 21] width 14 height 11
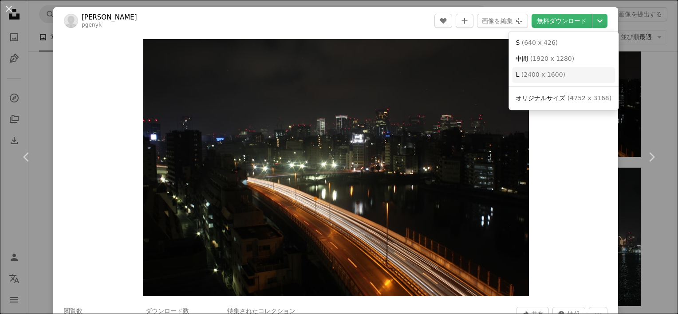
click at [571, 75] on link "L ( 2400 x [DATE] )" at bounding box center [563, 75] width 103 height 16
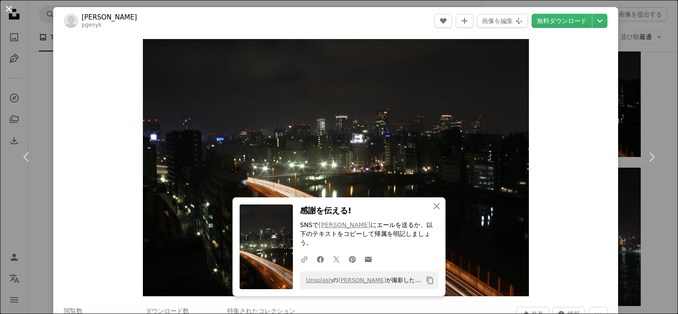
click at [14, 9] on button "An X shape" at bounding box center [9, 9] width 11 height 11
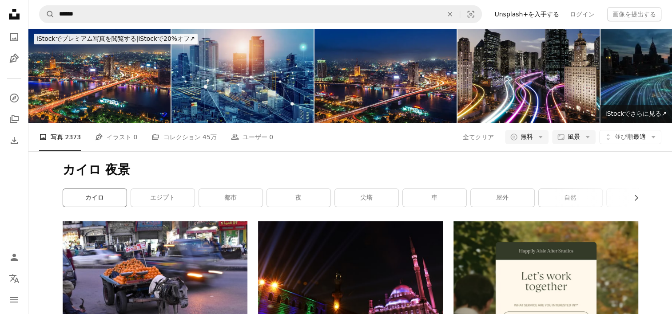
click at [105, 204] on link "カイロ" at bounding box center [94, 198] width 63 height 18
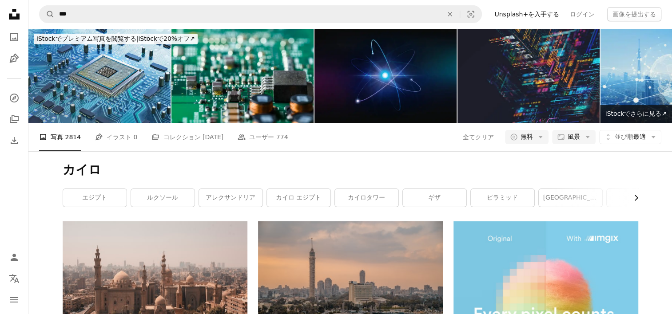
click at [634, 197] on icon "Chevron right" at bounding box center [635, 198] width 9 height 9
click at [634, 198] on link "アスワン" at bounding box center [605, 198] width 63 height 18
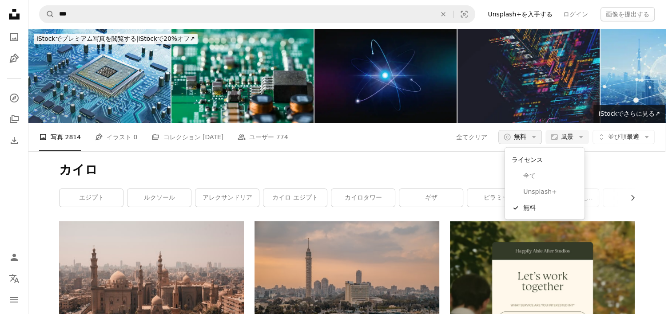
click at [523, 142] on button "A copyright icon © 無料 Arrow down" at bounding box center [520, 137] width 44 height 14
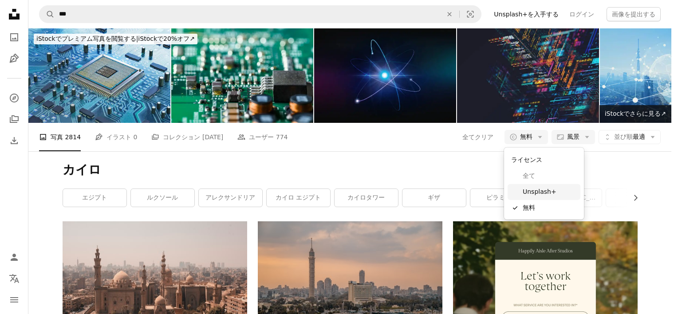
click at [538, 190] on span "Unsplash+" at bounding box center [550, 192] width 54 height 9
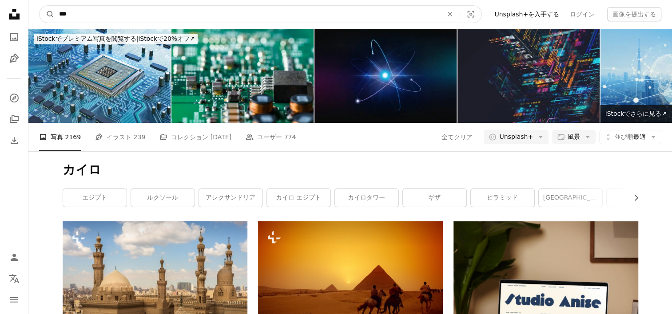
click at [126, 7] on input "***" at bounding box center [247, 14] width 385 height 17
type input "******"
click at [40, 6] on button "A magnifying glass" at bounding box center [47, 14] width 15 height 17
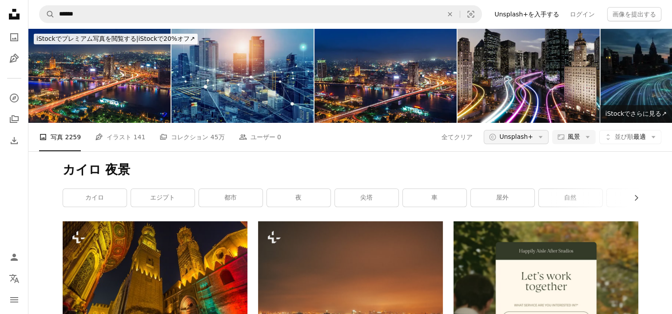
click at [522, 143] on button "A copyright icon © Unsplash+ Arrow down" at bounding box center [515, 137] width 65 height 14
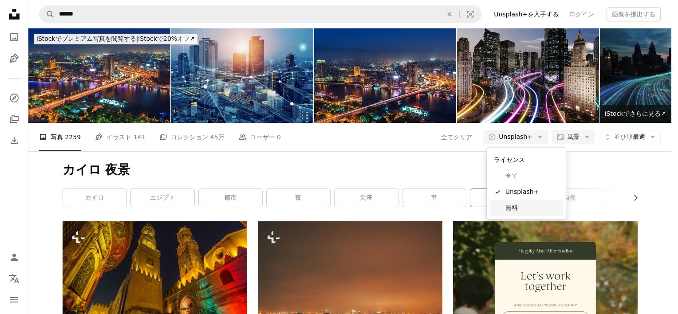
click at [533, 204] on span "無料" at bounding box center [533, 208] width 54 height 9
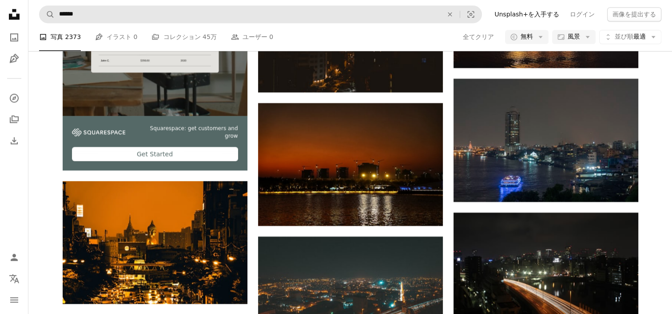
scroll to position [1465, 0]
